Goal: Task Accomplishment & Management: Manage account settings

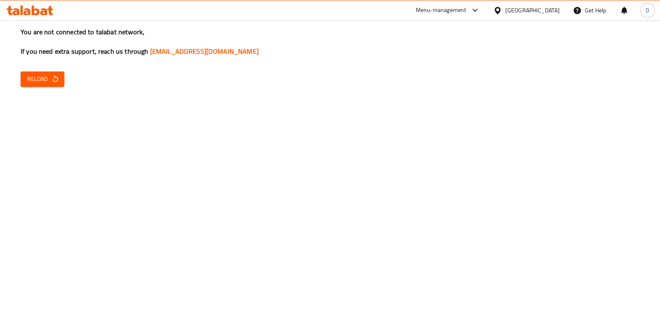
click at [47, 75] on span "Reload" at bounding box center [42, 79] width 31 height 10
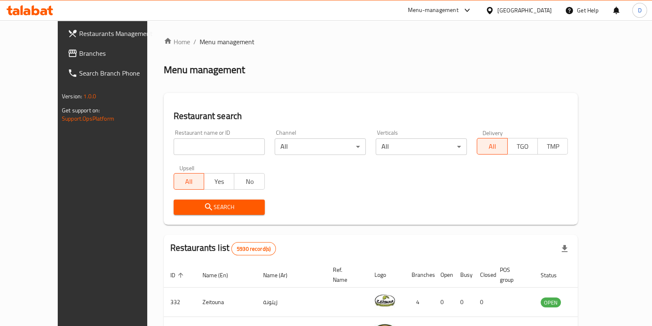
click at [174, 139] on input "search" at bounding box center [219, 146] width 91 height 17
type input "Healthy lab"
click at [196, 207] on span "Search" at bounding box center [219, 207] width 78 height 10
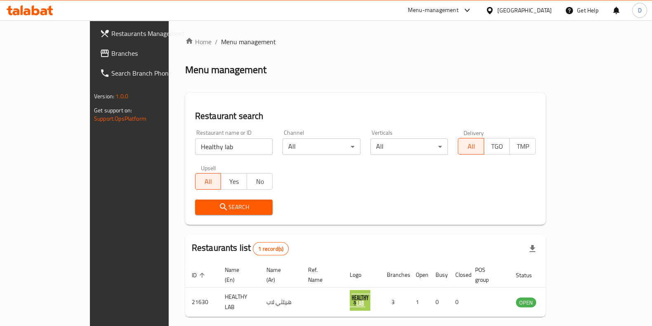
scroll to position [26, 0]
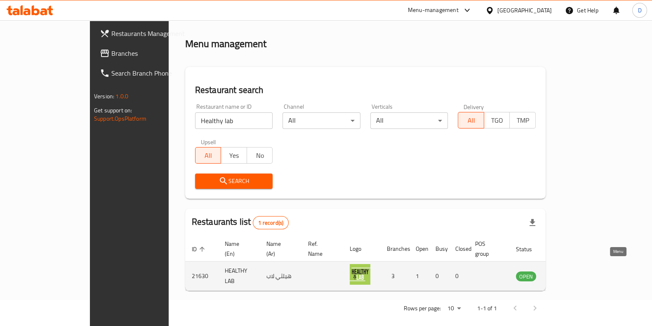
click at [569, 271] on icon "enhanced table" at bounding box center [564, 276] width 10 height 10
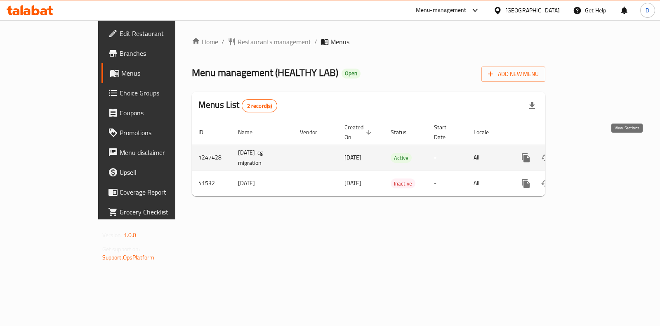
click at [590, 153] on icon "enhanced table" at bounding box center [585, 158] width 10 height 10
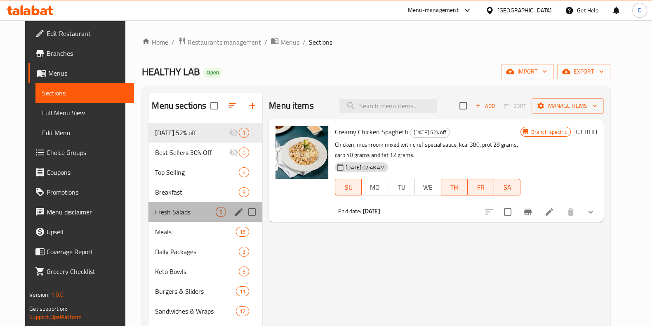
click at [183, 204] on div "Fresh Salads 6" at bounding box center [206, 212] width 114 height 20
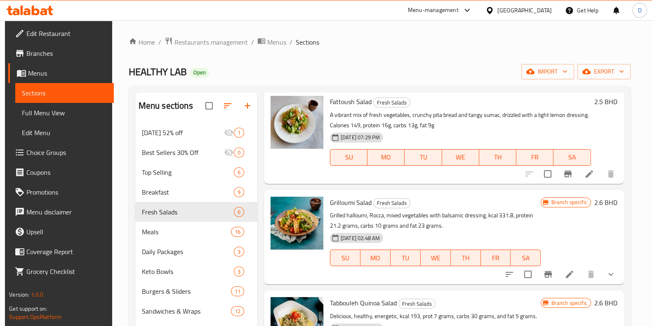
scroll to position [131, 0]
click at [585, 173] on icon at bounding box center [590, 173] width 10 height 10
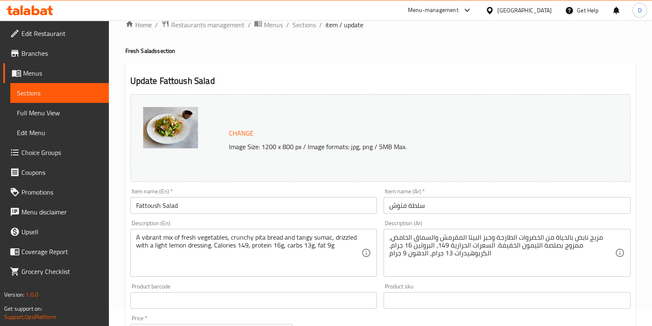
scroll to position [19, 0]
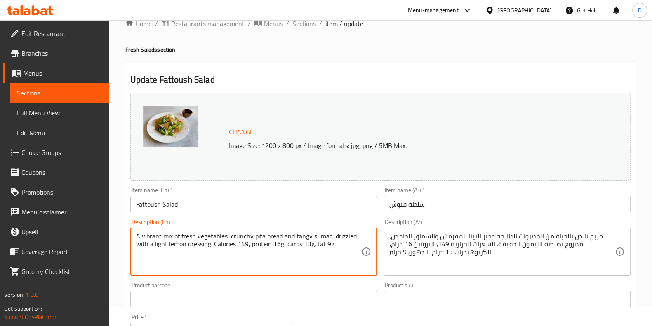
drag, startPoint x: 334, startPoint y: 244, endPoint x: 215, endPoint y: 245, distance: 119.2
click at [215, 245] on textarea "A vibrant mix of fresh vegetables, crunchy pita bread and tangy sumac, drizzled…" at bounding box center [249, 251] width 226 height 39
drag, startPoint x: 331, startPoint y: 246, endPoint x: 214, endPoint y: 249, distance: 117.2
click at [214, 249] on textarea "A vibrant mix of fresh vegetables, crunchy pita bread and tangy sumac, drizzled…" at bounding box center [249, 251] width 226 height 39
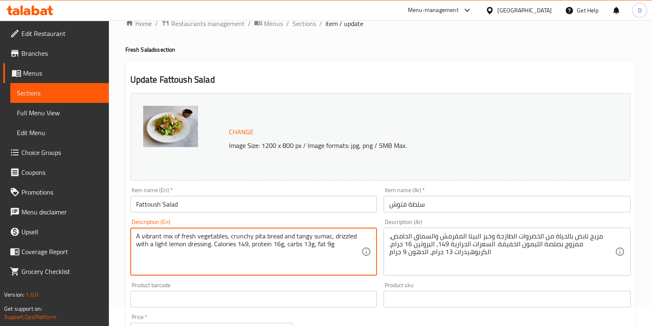
paste textarea "227, protein 4.5g, carbs 32g, fat 9g."
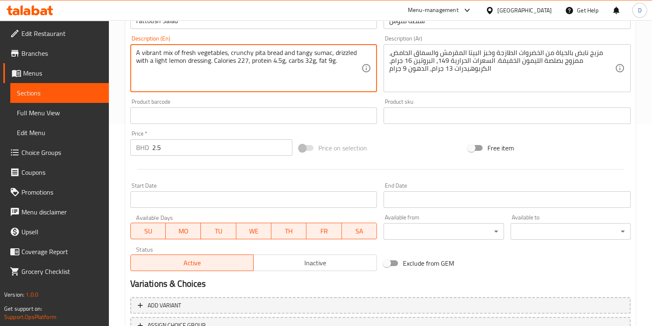
scroll to position [269, 0]
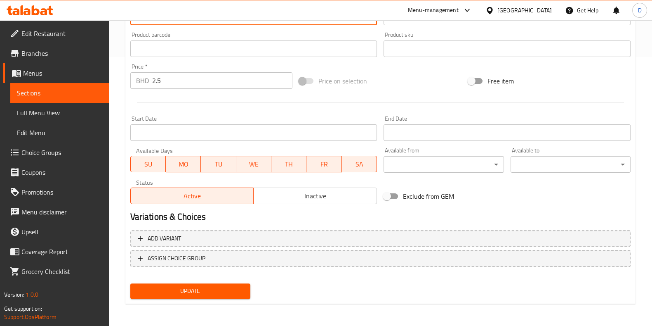
type textarea "A vibrant mix of fresh vegetables, crunchy pita bread and tangy sumac, drizzled…"
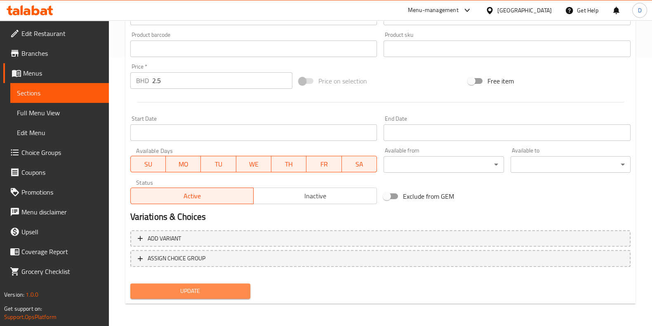
click at [231, 295] on button "Update" at bounding box center [190, 290] width 120 height 15
click at [186, 285] on span "Update" at bounding box center [190, 290] width 107 height 10
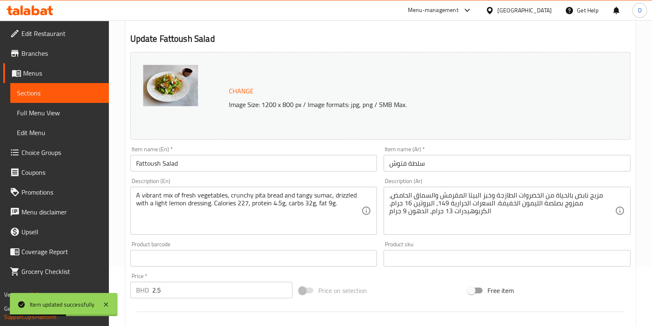
scroll to position [37, 0]
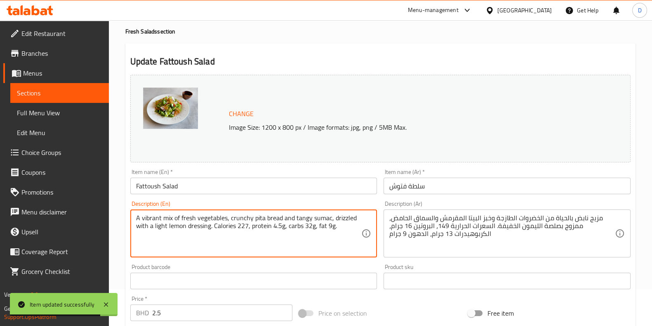
drag, startPoint x: 336, startPoint y: 226, endPoint x: 109, endPoint y: 210, distance: 227.5
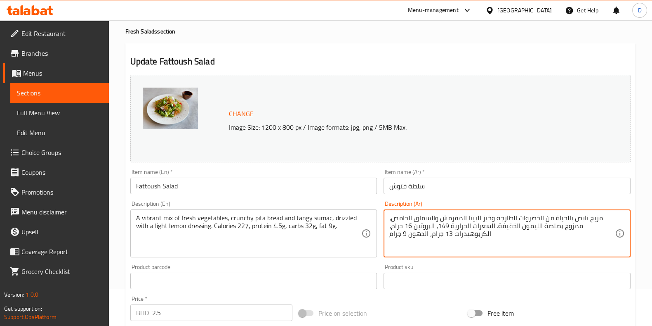
click at [460, 230] on textarea "مزيج نابض بالحياة من الخضروات الطازجة وخبز البيتا المقرمش والسماق الحامض، ممزوج…" at bounding box center [502, 233] width 226 height 39
paste textarea "ٌ نابضٌ بالحياة من الخضراوات الطازجة، وخبز البيتا المقرمش، والسماق اللاذع، مع ر…"
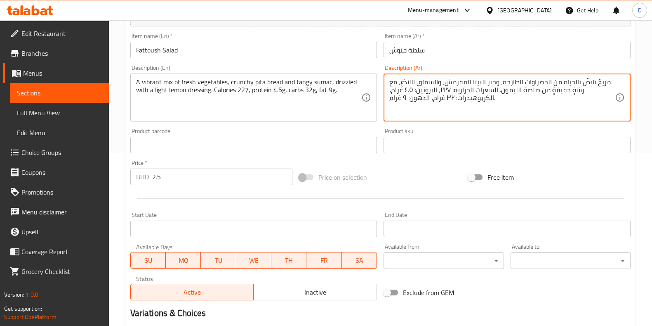
scroll to position [269, 0]
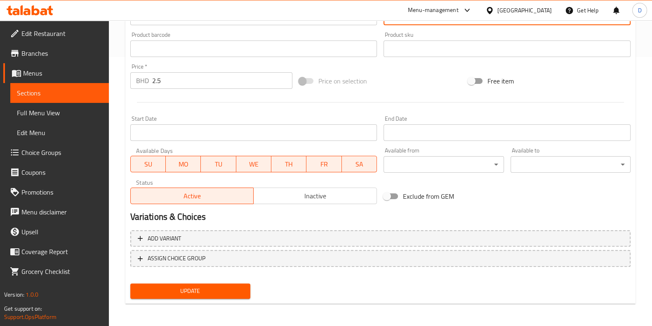
type textarea "مزيجٌ نابضٌ بالحياة من الخضراوات الطازجة، وخبز البيتا المقرمش، والسماق اللاذع، …"
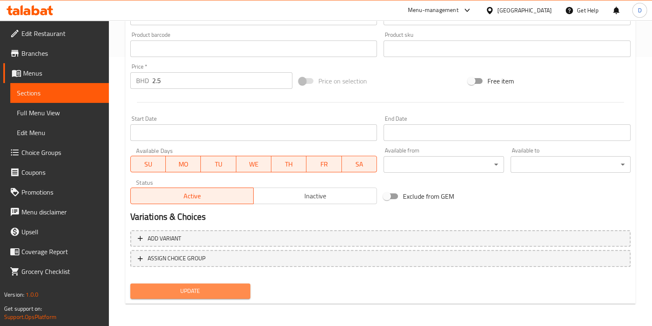
click at [177, 292] on span "Update" at bounding box center [190, 290] width 107 height 10
